Goal: Information Seeking & Learning: Learn about a topic

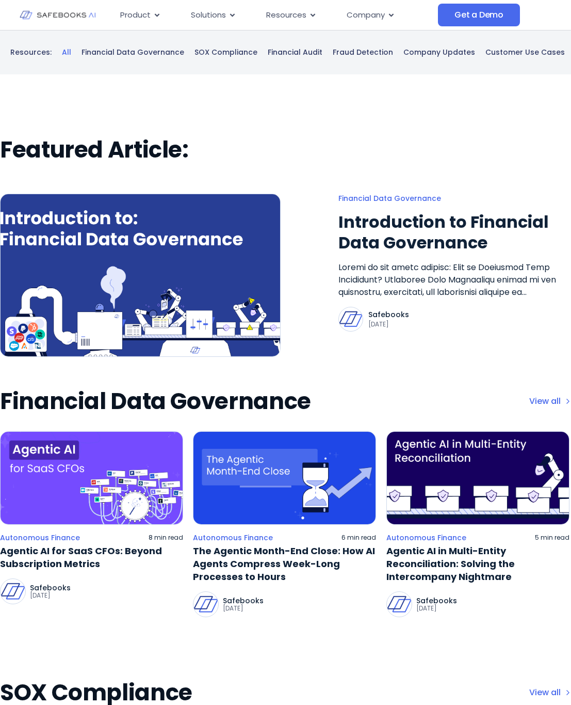
click at [55, 15] on img at bounding box center [58, 15] width 76 height 22
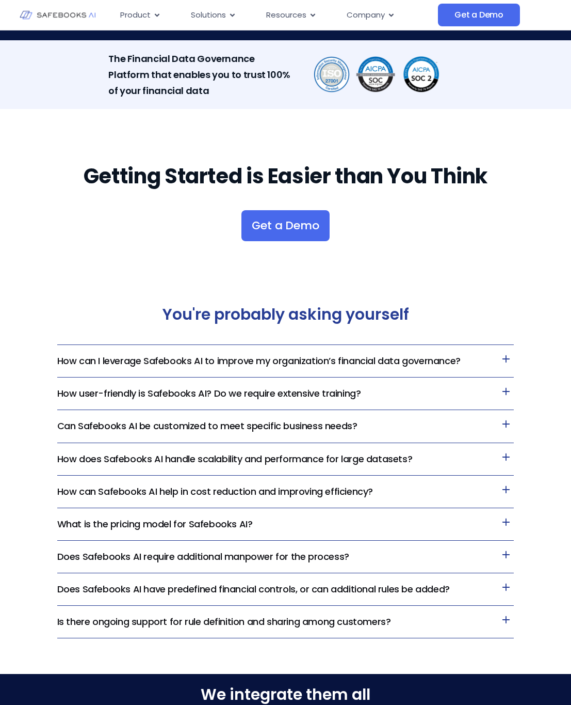
scroll to position [1737, 0]
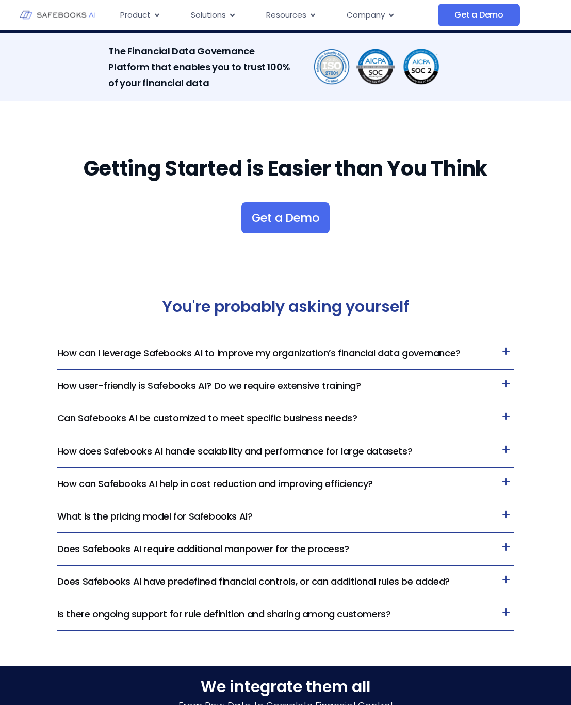
click at [506, 349] on icon at bounding box center [506, 350] width 7 height 7
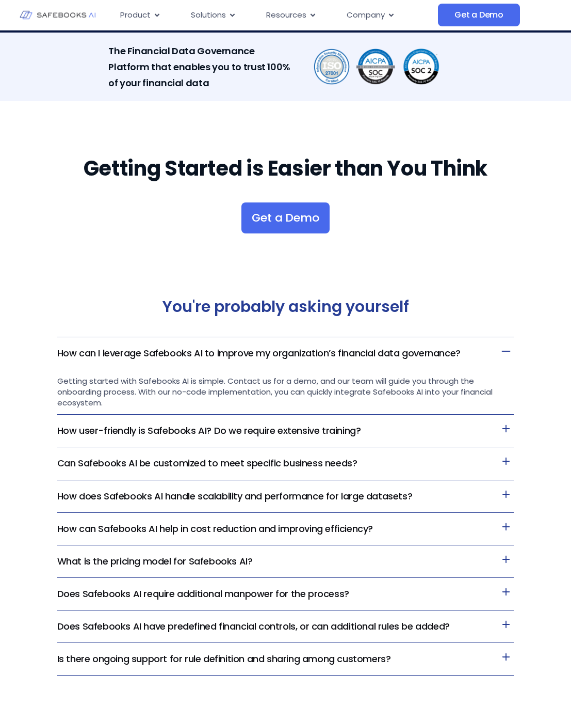
click at [508, 427] on icon at bounding box center [506, 428] width 15 height 15
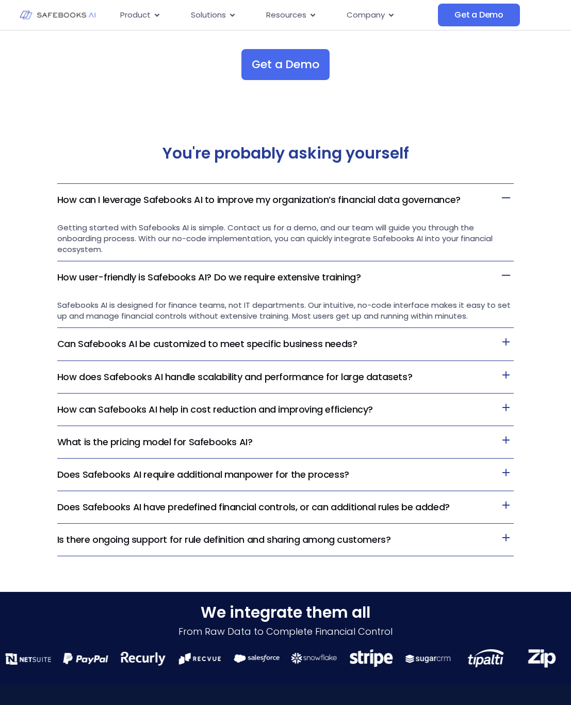
scroll to position [1961, 0]
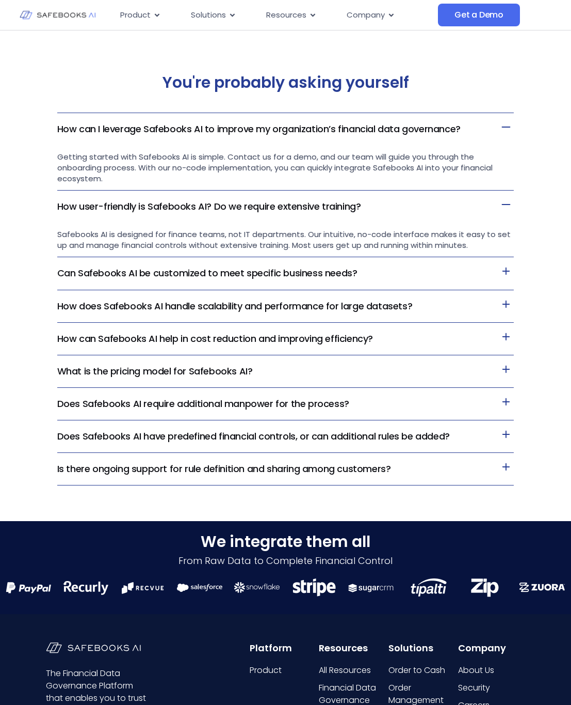
click at [505, 304] on icon at bounding box center [506, 303] width 7 height 7
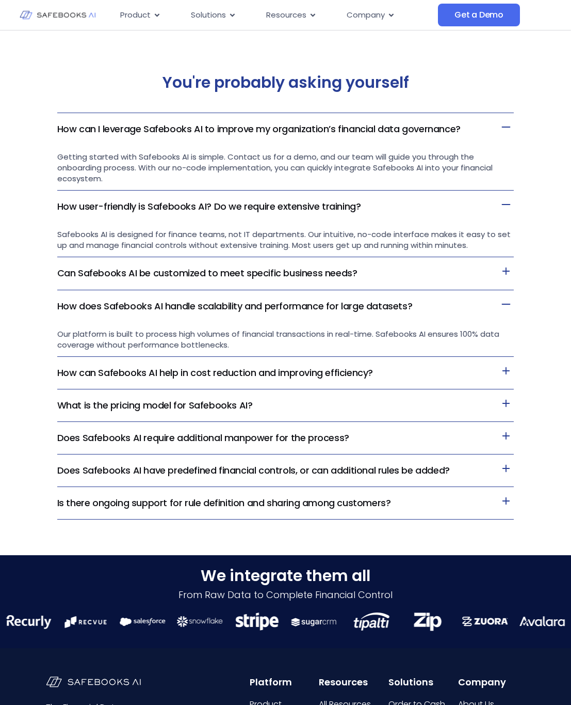
click at [504, 274] on icon at bounding box center [506, 270] width 15 height 15
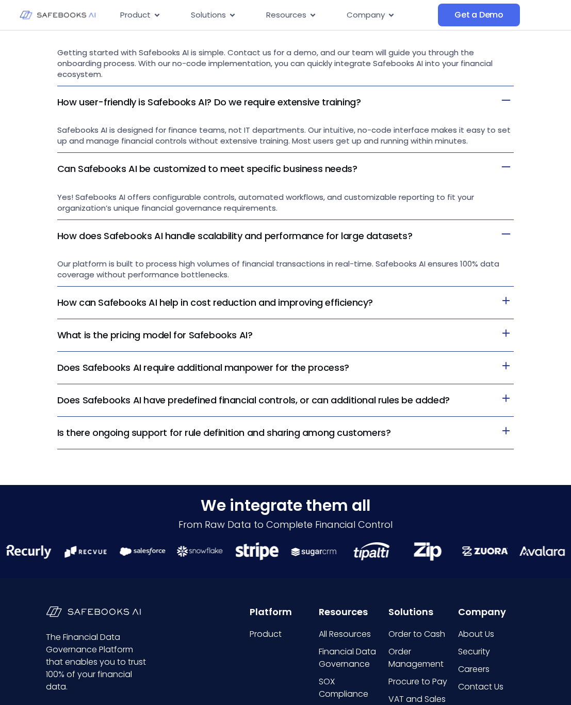
scroll to position [2066, 0]
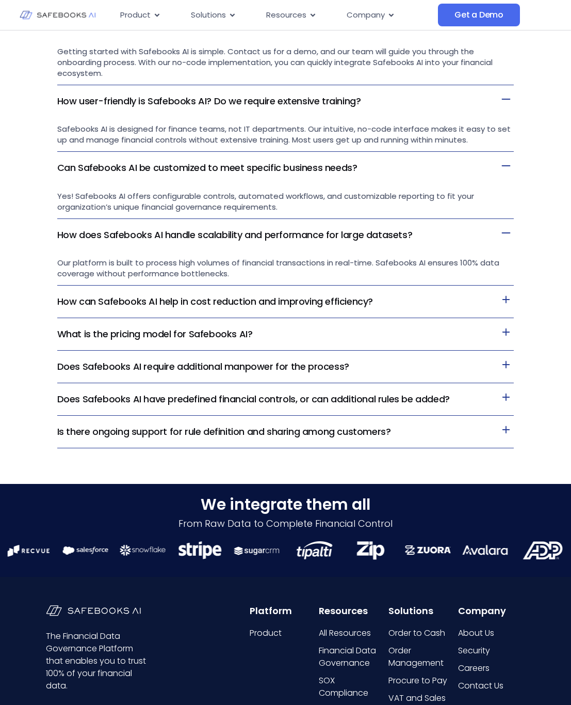
click at [506, 335] on icon at bounding box center [506, 331] width 7 height 7
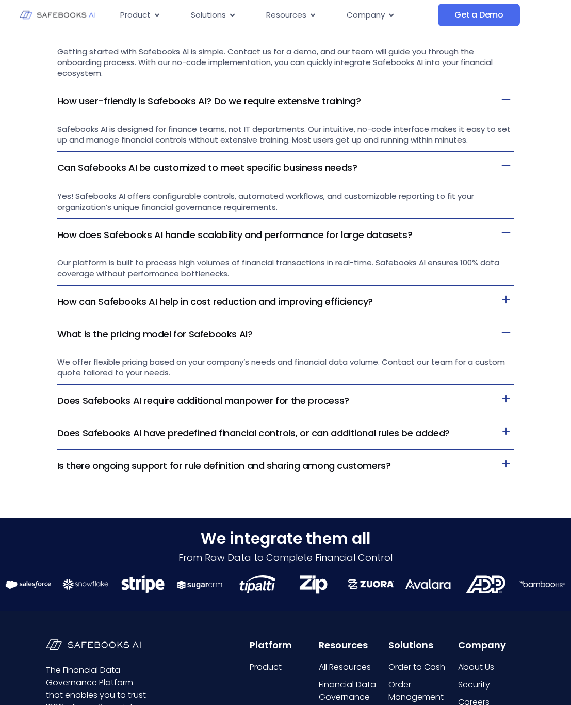
click at [505, 300] on icon at bounding box center [506, 299] width 7 height 7
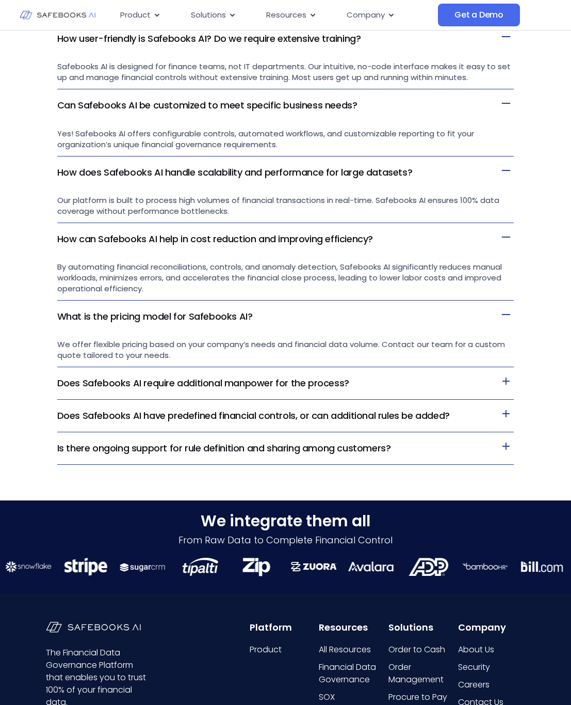
scroll to position [2145, 0]
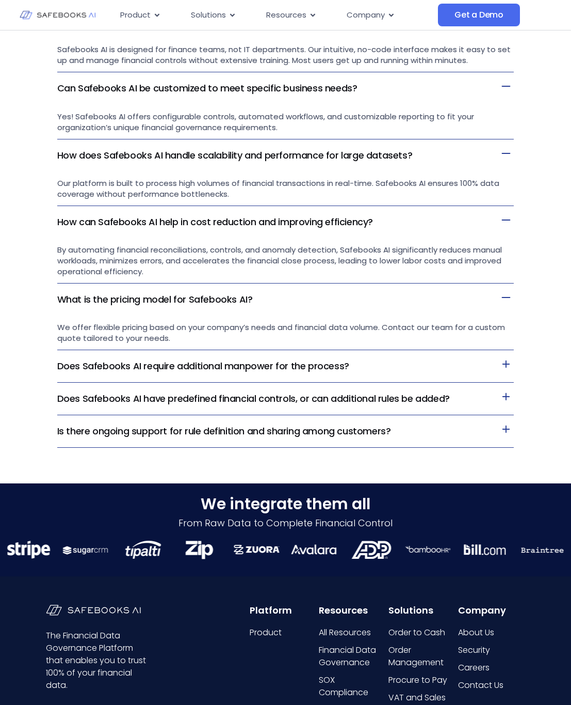
click at [506, 367] on icon at bounding box center [506, 363] width 7 height 7
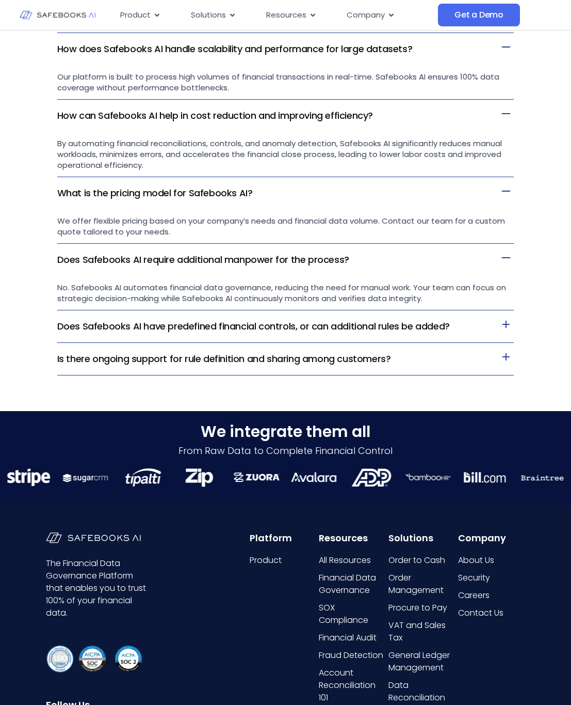
scroll to position [2294, 0]
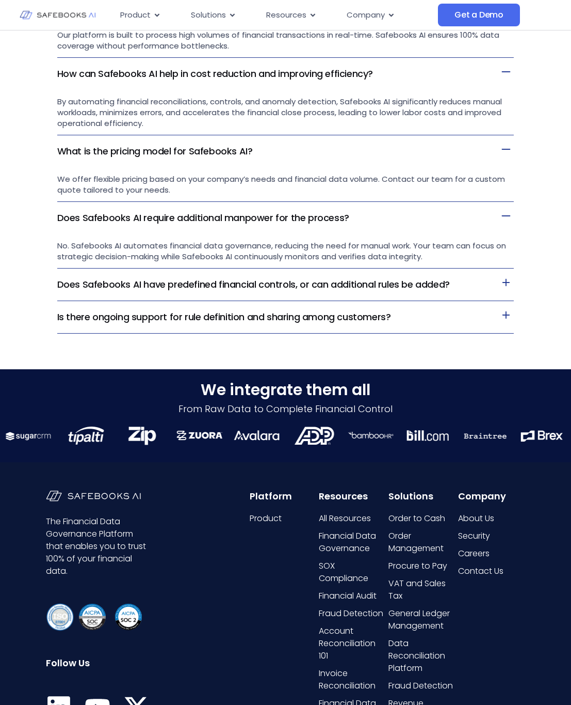
click at [508, 283] on icon at bounding box center [506, 282] width 15 height 15
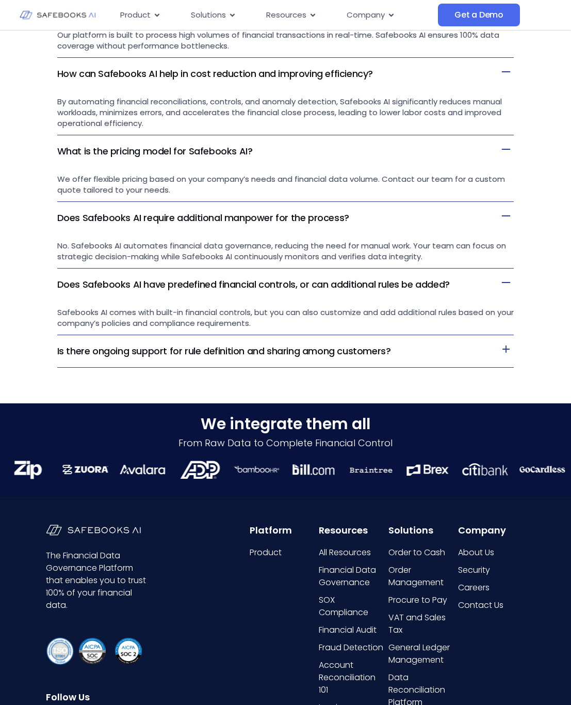
click at [511, 349] on icon at bounding box center [506, 348] width 15 height 15
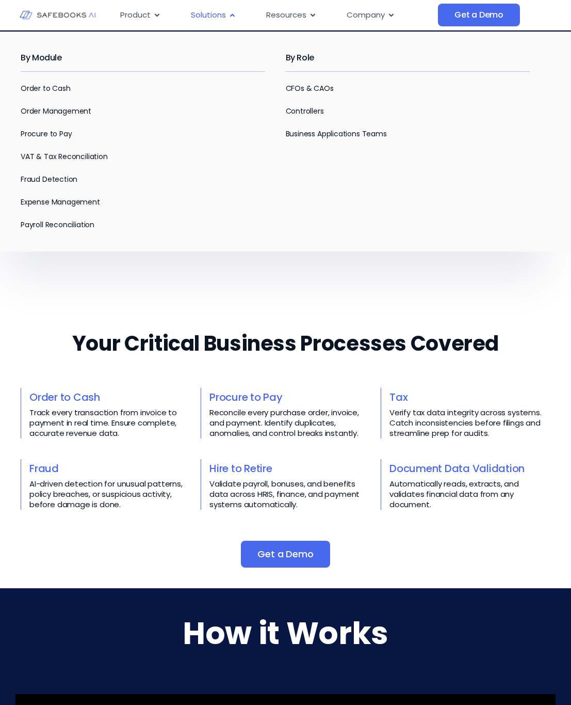
scroll to position [139, 0]
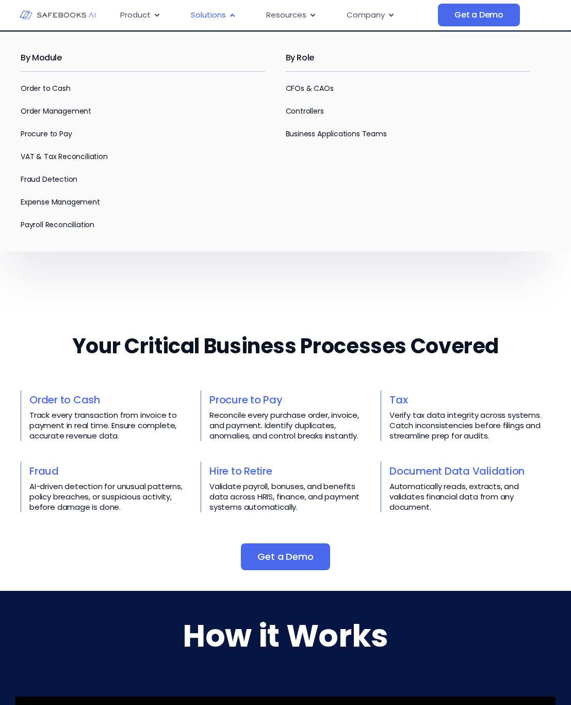
click at [211, 15] on span "Solutions" at bounding box center [208, 15] width 35 height 12
click at [47, 114] on link "Order Management" at bounding box center [56, 111] width 71 height 10
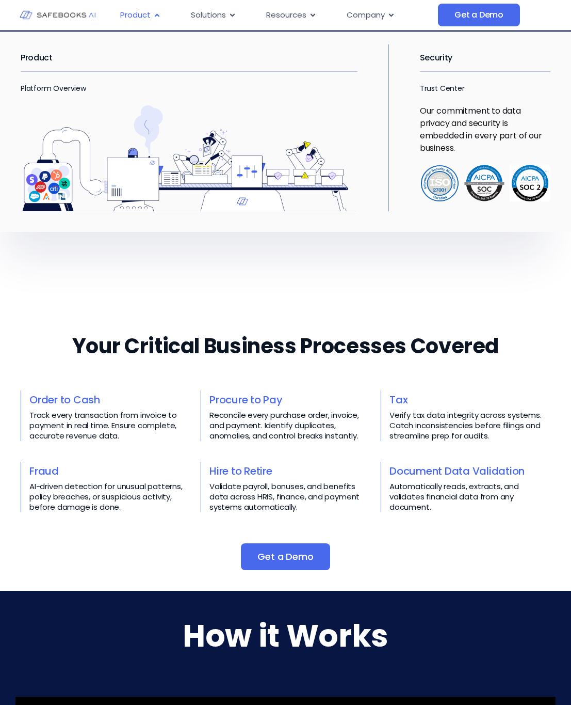
click at [141, 19] on span "Product" at bounding box center [135, 15] width 30 height 12
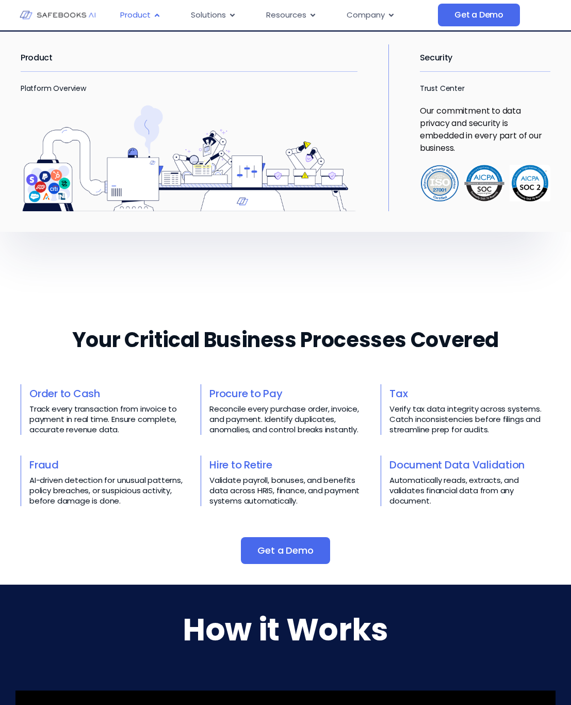
click at [139, 13] on span "Product" at bounding box center [135, 15] width 30 height 12
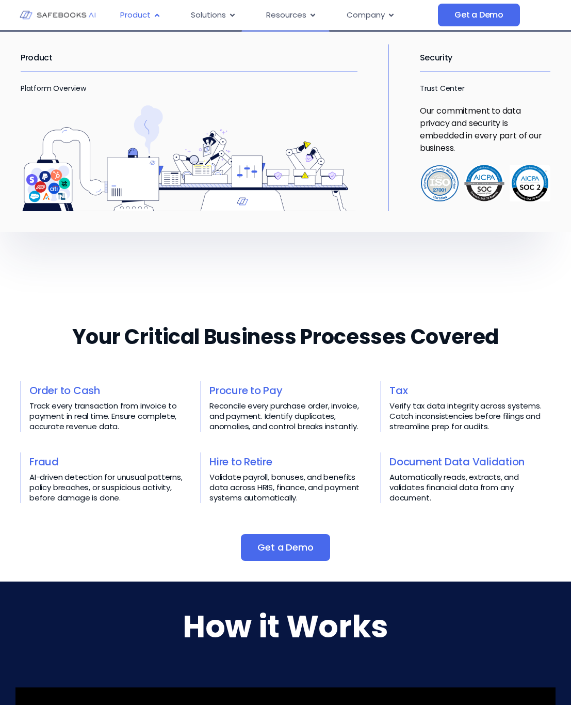
scroll to position [150, 0]
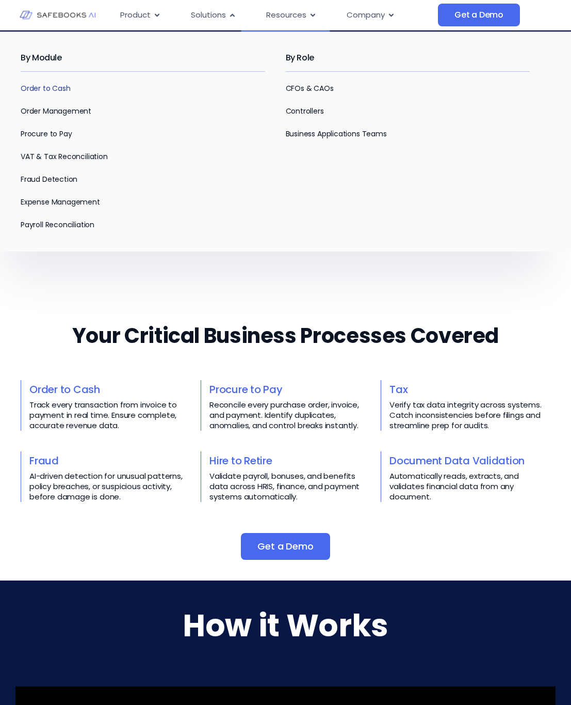
click at [45, 86] on link "Order to Cash" at bounding box center [46, 88] width 50 height 10
click at [204, 14] on span "Solutions" at bounding box center [208, 15] width 35 height 12
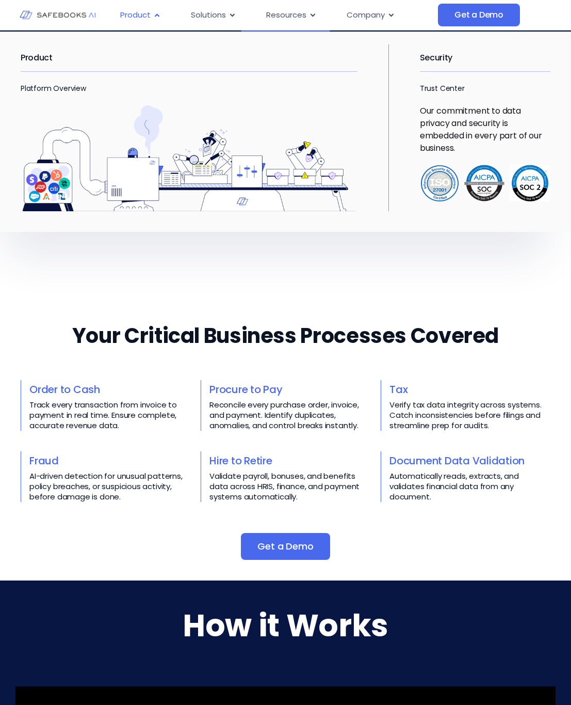
click at [127, 15] on span "Product" at bounding box center [135, 15] width 30 height 12
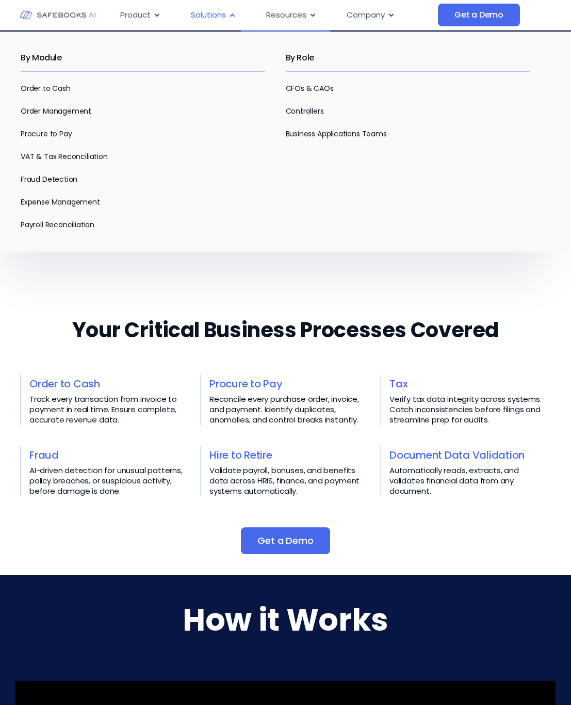
click at [201, 19] on span "Solutions" at bounding box center [208, 15] width 35 height 12
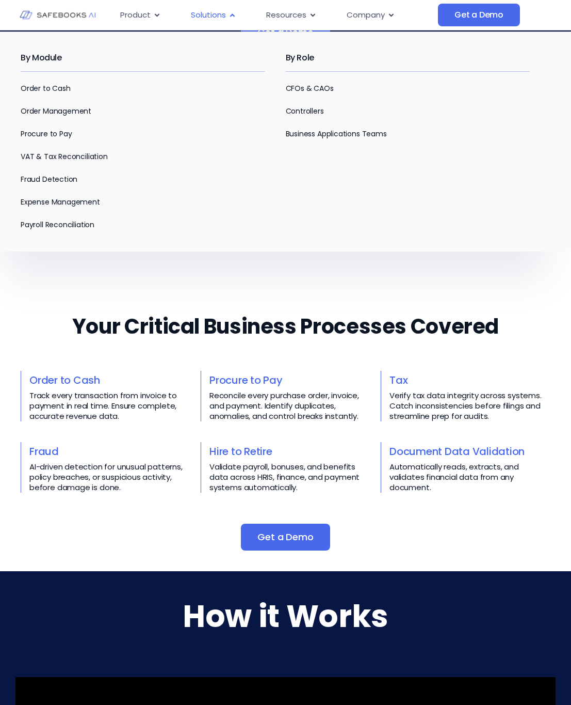
scroll to position [160, 0]
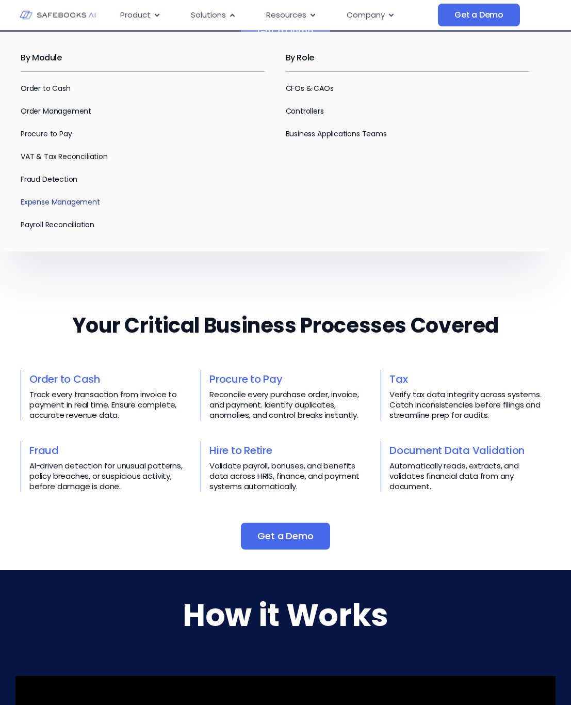
click at [58, 205] on link "Expense Management" at bounding box center [60, 202] width 79 height 10
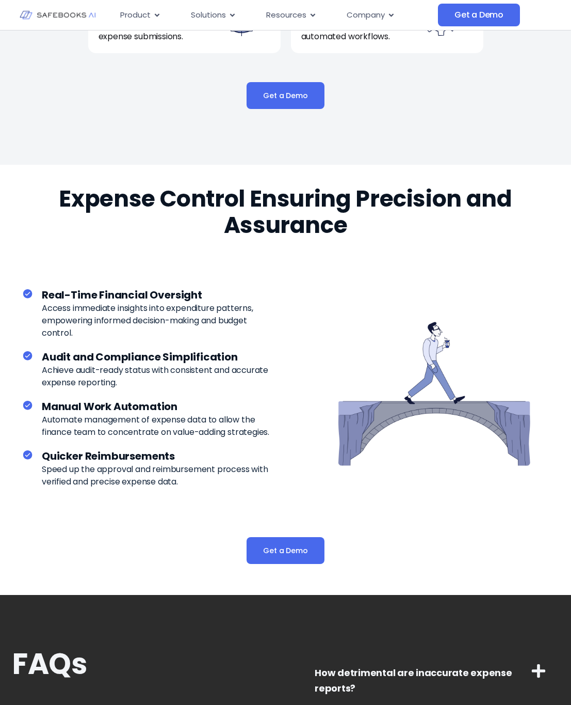
scroll to position [1277, 0]
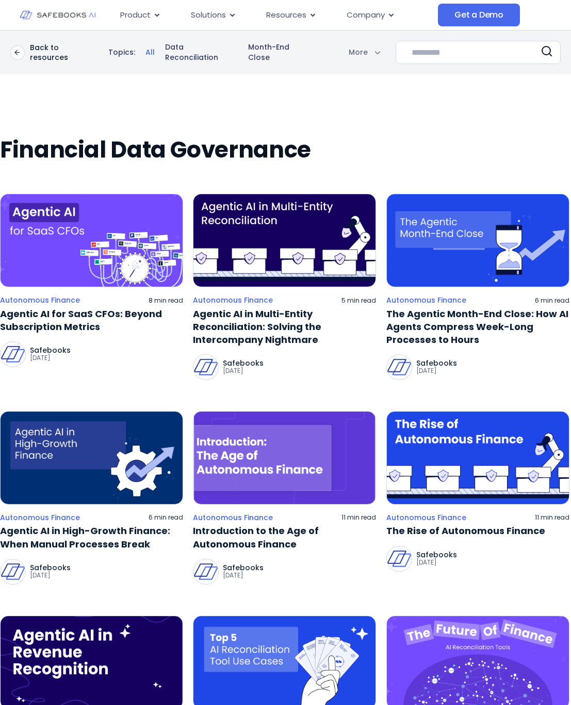
click at [56, 15] on img at bounding box center [58, 15] width 76 height 22
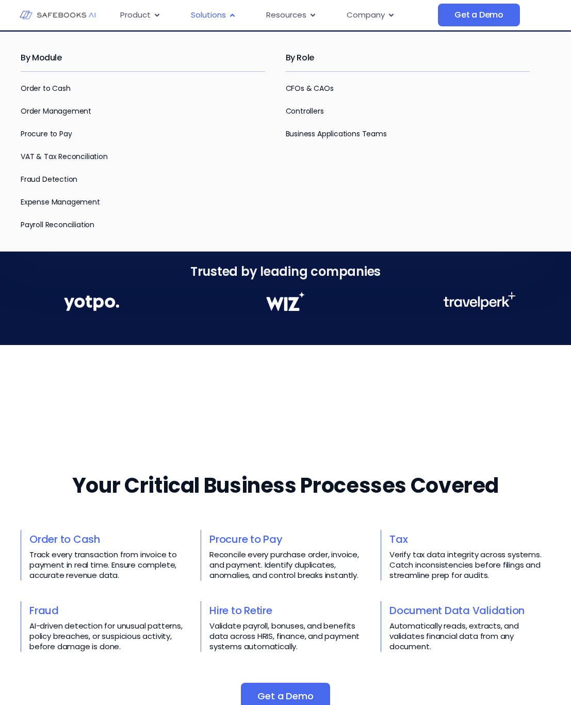
click at [212, 15] on span "Solutions" at bounding box center [208, 15] width 35 height 12
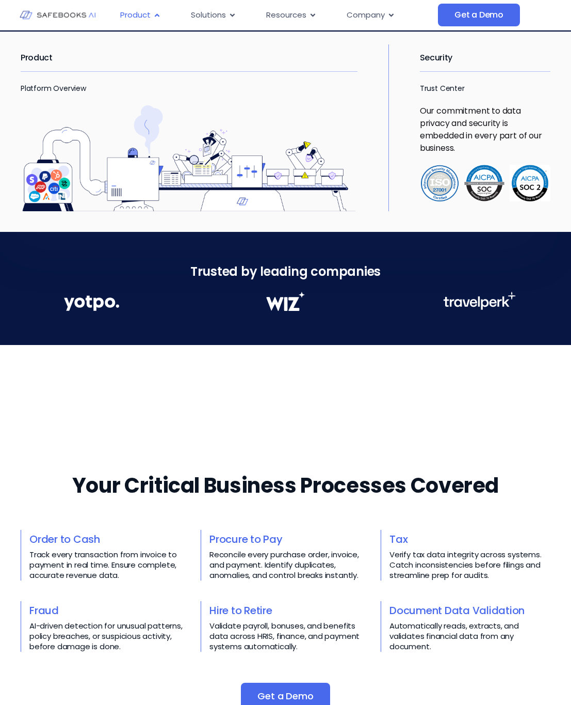
click at [132, 13] on span "Product" at bounding box center [135, 15] width 30 height 12
click at [53, 89] on link "Platform Overview" at bounding box center [54, 88] width 66 height 10
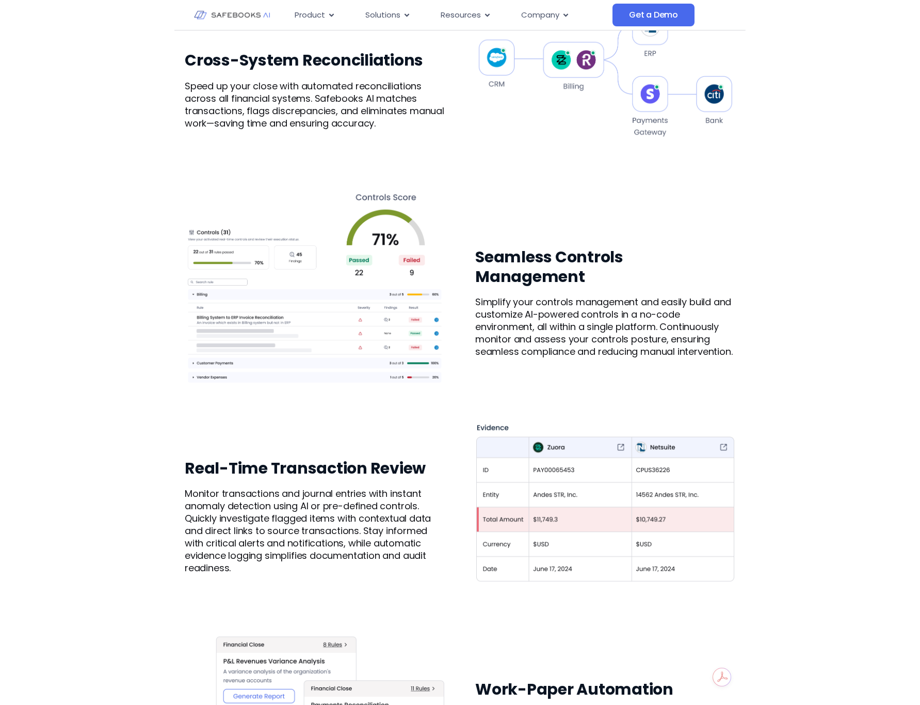
scroll to position [665, 0]
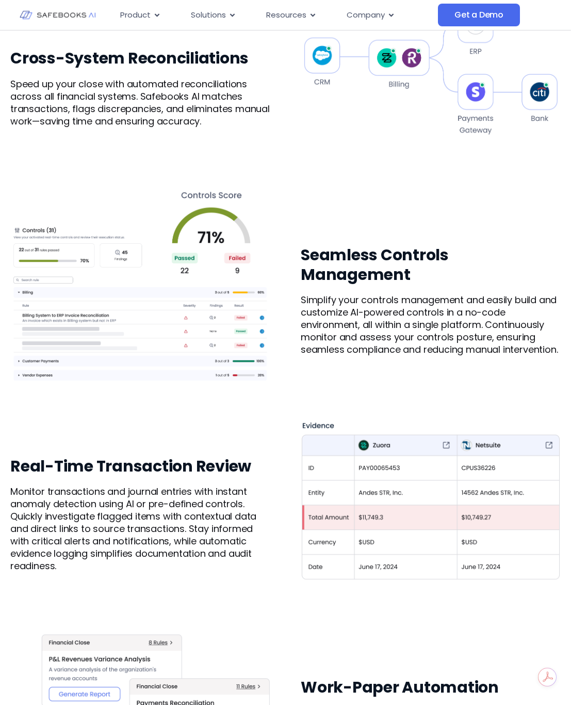
click at [164, 291] on img at bounding box center [140, 285] width 260 height 258
click at [175, 322] on img at bounding box center [140, 285] width 260 height 258
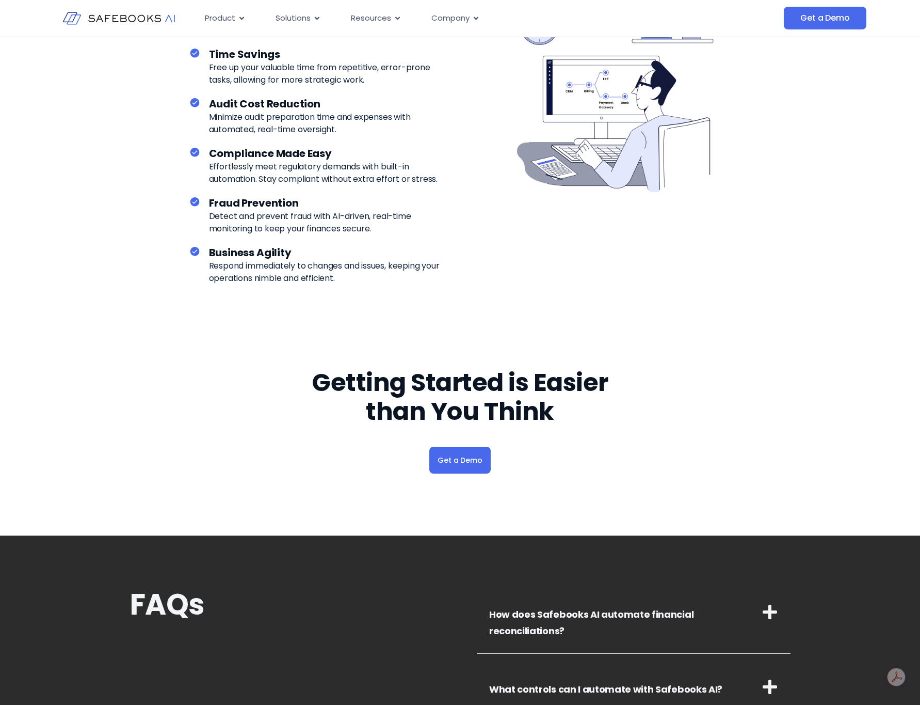
scroll to position [3395, 0]
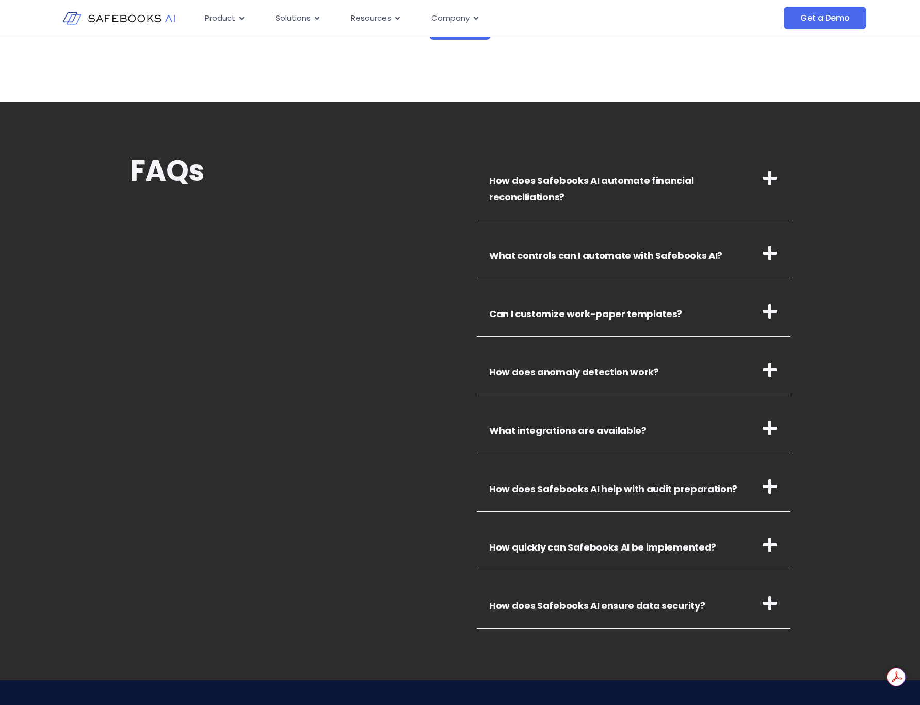
click at [571, 316] on icon at bounding box center [770, 311] width 17 height 17
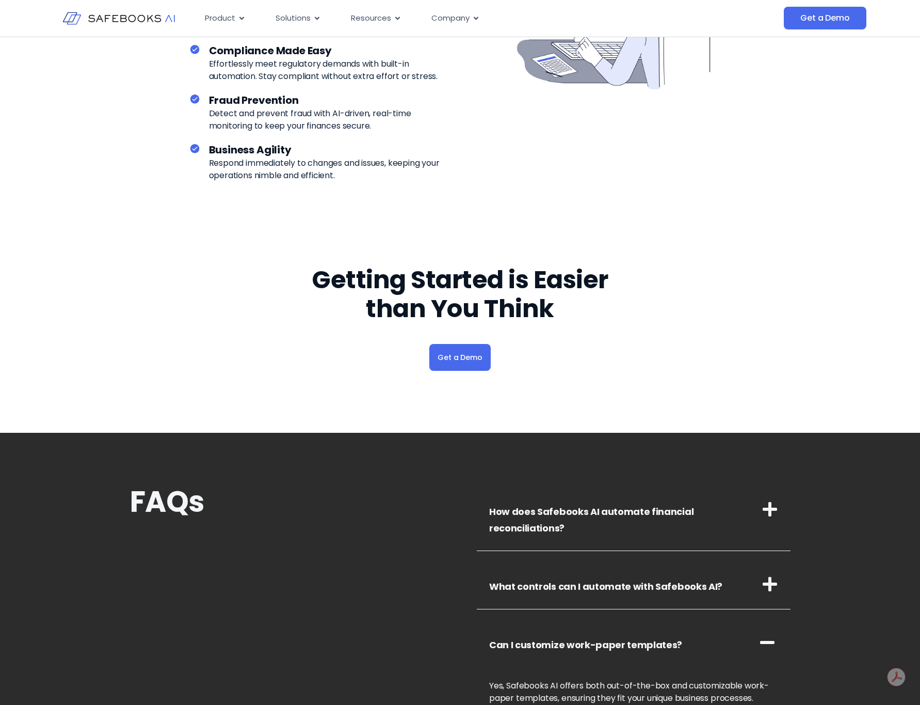
scroll to position [3037, 0]
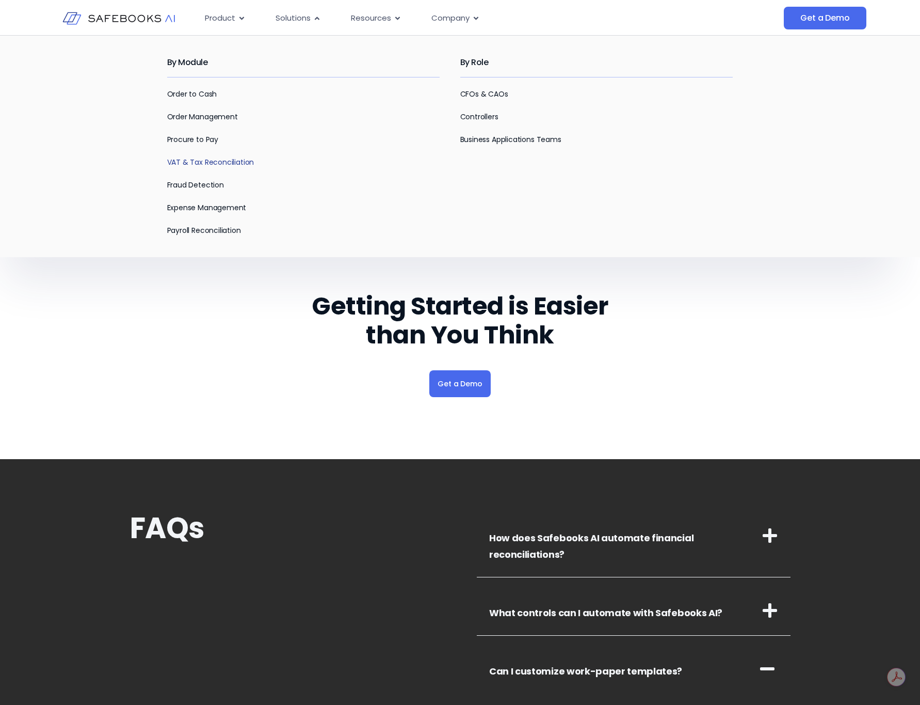
click at [201, 163] on link "VAT & Tax Reconciliation" at bounding box center [210, 162] width 87 height 10
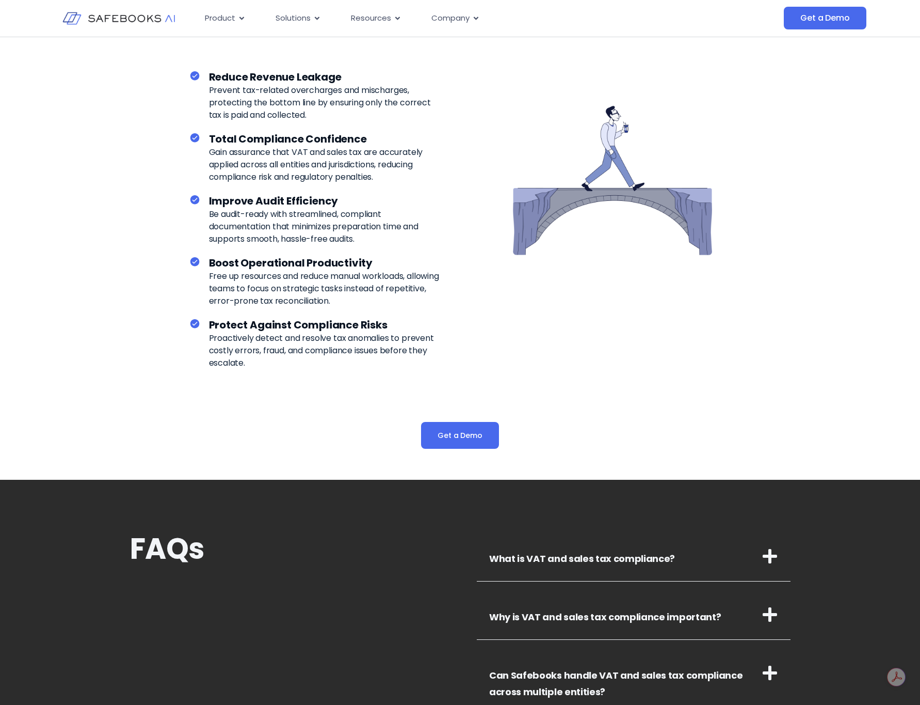
scroll to position [1546, 0]
